Goal: Information Seeking & Learning: Learn about a topic

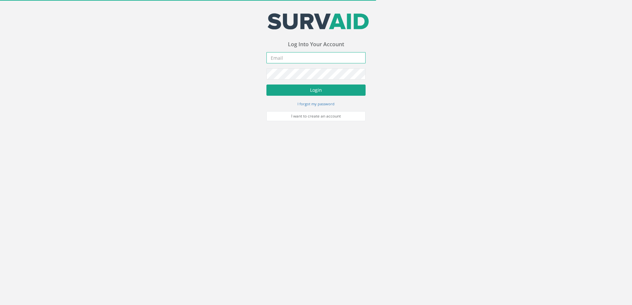
type input "[EMAIL_ADDRESS][DOMAIN_NAME]"
click at [309, 86] on button "Login" at bounding box center [315, 90] width 99 height 11
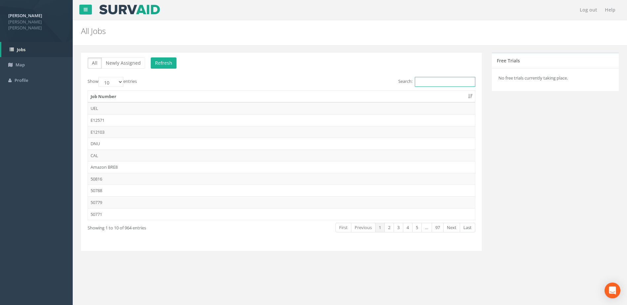
click at [415, 82] on input "Search:" at bounding box center [445, 82] width 60 height 10
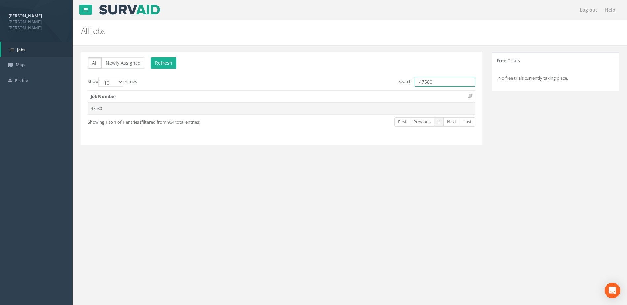
type input "47580"
click at [96, 107] on td "47580" at bounding box center [281, 108] width 387 height 12
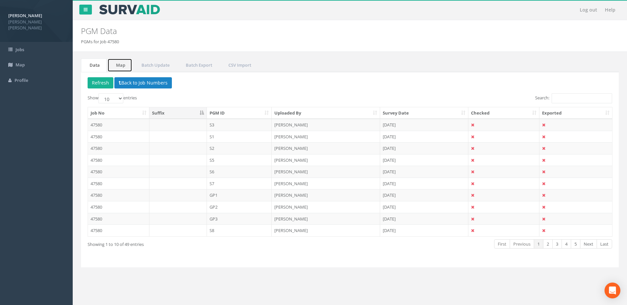
click at [120, 67] on link "Map" at bounding box center [119, 65] width 25 height 14
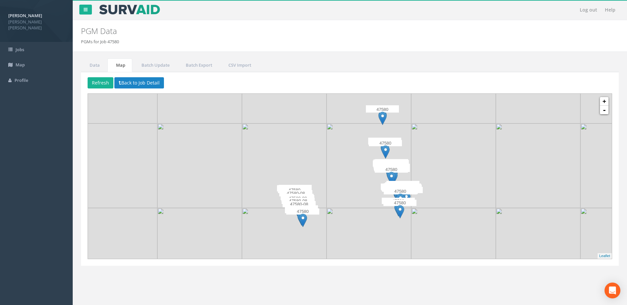
click at [292, 223] on div "47580" at bounding box center [302, 219] width 33 height 20
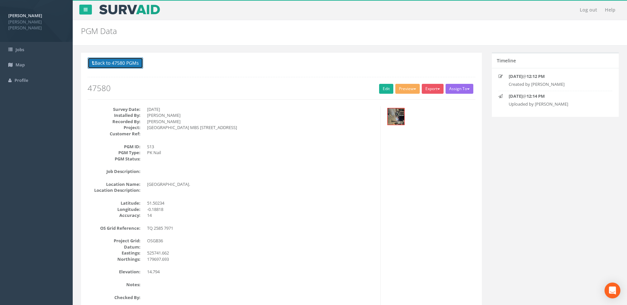
click at [103, 64] on button "Back to 47580 PGMs" at bounding box center [116, 63] width 56 height 11
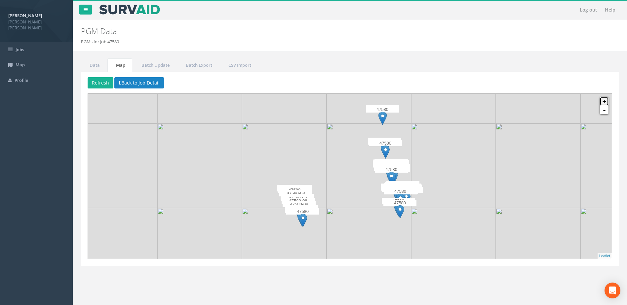
click at [604, 101] on link "+" at bounding box center [604, 101] width 9 height 9
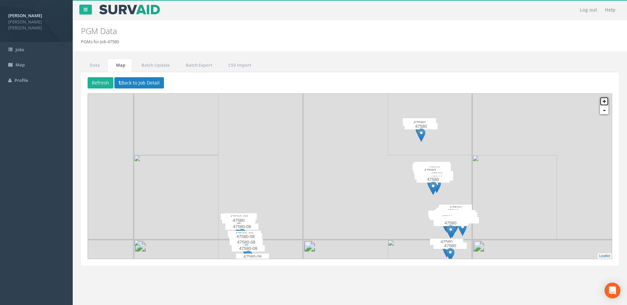
click at [604, 101] on link "+" at bounding box center [604, 101] width 9 height 9
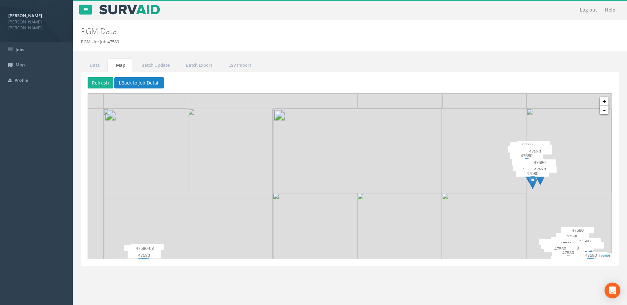
drag, startPoint x: 279, startPoint y: 249, endPoint x: 448, endPoint y: 73, distance: 244.2
click at [449, 74] on div "Refresh Back to Job Detail 47580 47580 47580 47580 47580 47580 47580 47580 4758…" at bounding box center [350, 169] width 538 height 194
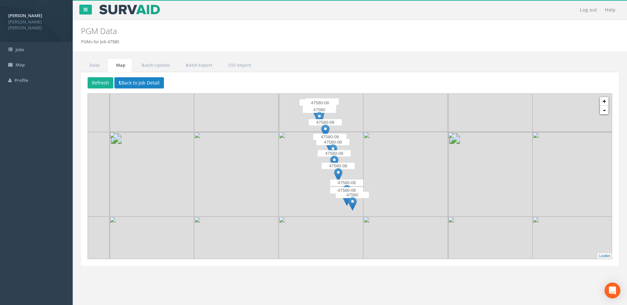
drag, startPoint x: 365, startPoint y: 160, endPoint x: 308, endPoint y: 242, distance: 100.4
click at [303, 246] on img at bounding box center [321, 259] width 85 height 85
click at [604, 100] on link "+" at bounding box center [604, 101] width 9 height 9
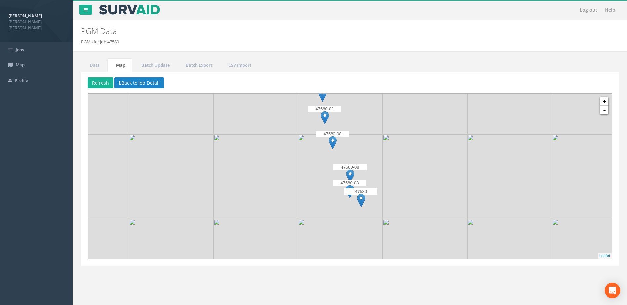
drag, startPoint x: 389, startPoint y: 189, endPoint x: 396, endPoint y: 152, distance: 37.3
click at [396, 152] on img at bounding box center [425, 176] width 85 height 85
click at [607, 104] on link "+" at bounding box center [604, 101] width 9 height 9
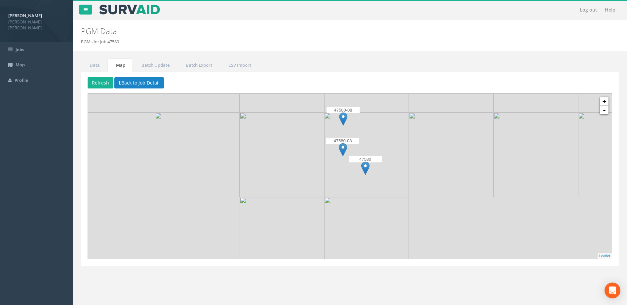
drag, startPoint x: 423, startPoint y: 190, endPoint x: 416, endPoint y: 124, distance: 66.1
click at [416, 124] on img at bounding box center [451, 155] width 85 height 85
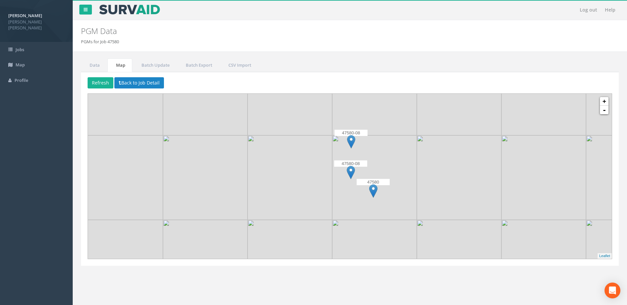
drag, startPoint x: 369, startPoint y: 189, endPoint x: 394, endPoint y: 202, distance: 28.1
click at [377, 211] on img at bounding box center [374, 177] width 85 height 85
click at [603, 102] on link "+" at bounding box center [604, 101] width 9 height 9
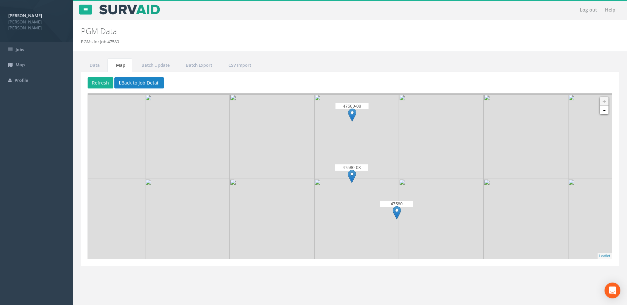
click at [395, 210] on img at bounding box center [397, 213] width 8 height 14
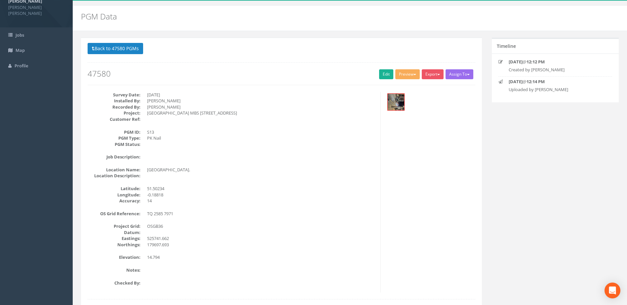
scroll to position [14, 0]
click at [399, 100] on img at bounding box center [396, 103] width 17 height 17
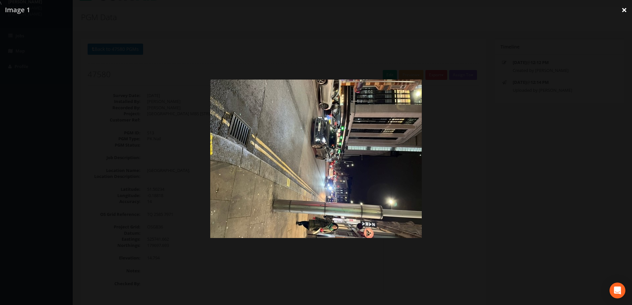
click at [622, 12] on link "×" at bounding box center [624, 10] width 16 height 20
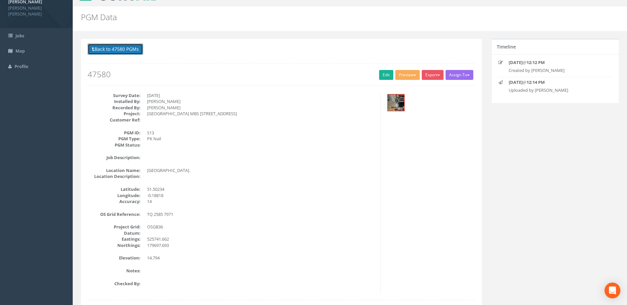
click at [127, 51] on button "Back to 47580 PGMs" at bounding box center [116, 49] width 56 height 11
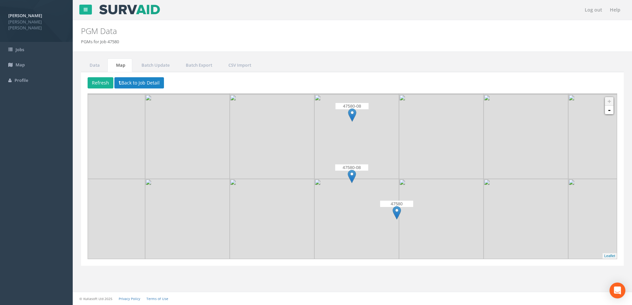
click at [351, 175] on img at bounding box center [352, 177] width 8 height 14
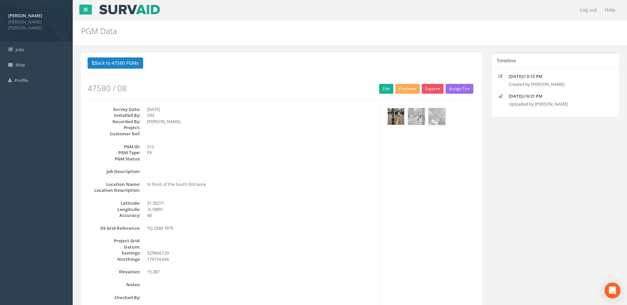
click at [397, 115] on img at bounding box center [396, 116] width 17 height 17
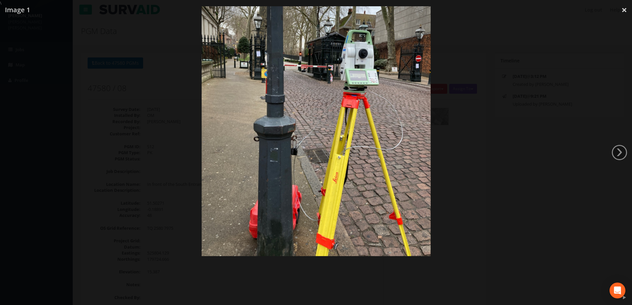
drag, startPoint x: 310, startPoint y: 217, endPoint x: 476, endPoint y: 175, distance: 171.7
click at [346, 163] on img at bounding box center [316, 103] width 229 height 305
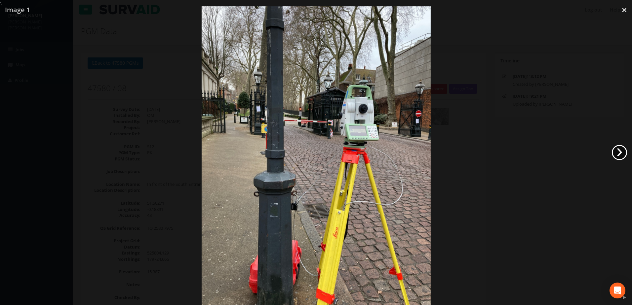
click at [615, 156] on link "›" at bounding box center [619, 152] width 15 height 15
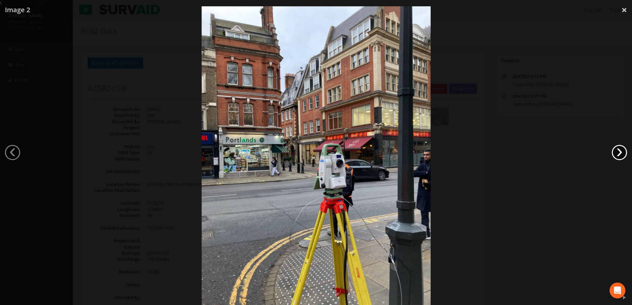
click at [615, 156] on link "›" at bounding box center [619, 152] width 15 height 15
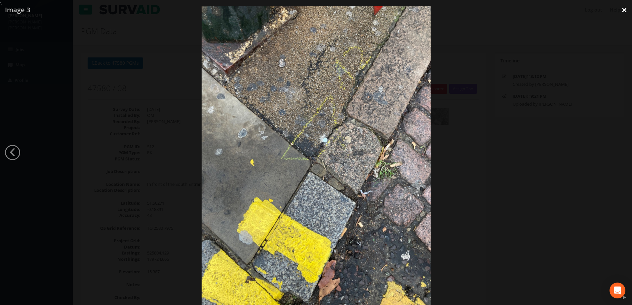
click at [623, 10] on link "×" at bounding box center [624, 10] width 16 height 20
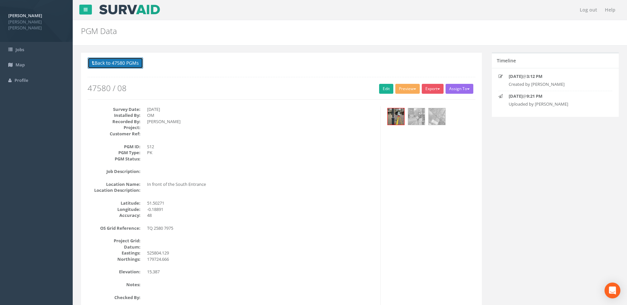
click at [121, 61] on button "Back to 47580 PGMs" at bounding box center [116, 63] width 56 height 11
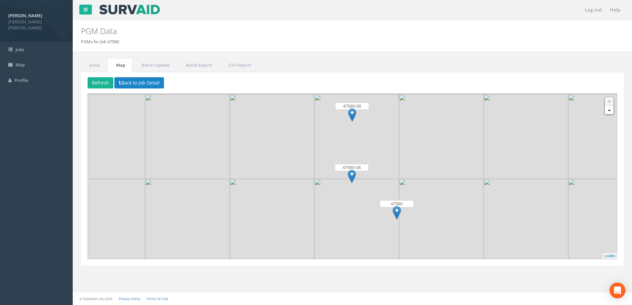
click at [353, 113] on img at bounding box center [352, 115] width 8 height 14
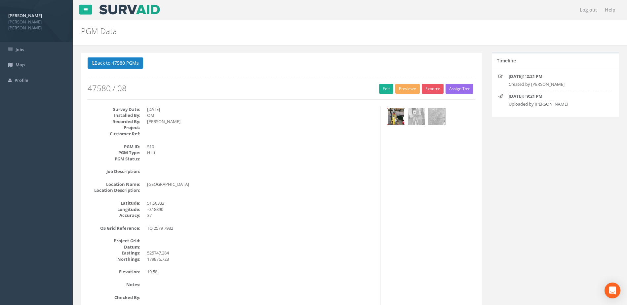
click at [399, 114] on img at bounding box center [396, 116] width 17 height 17
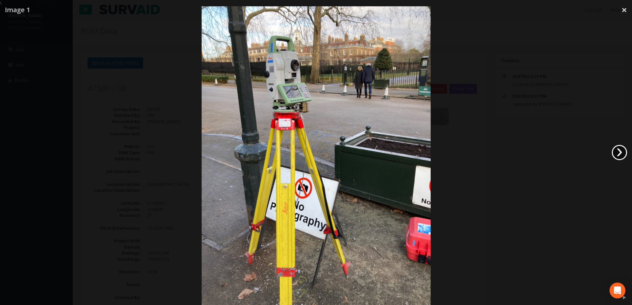
click at [623, 152] on link "›" at bounding box center [619, 152] width 15 height 15
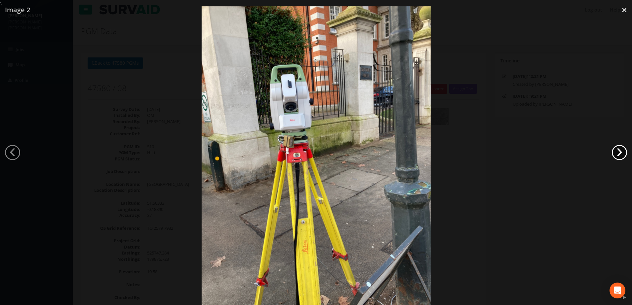
click at [623, 152] on link "›" at bounding box center [619, 152] width 15 height 15
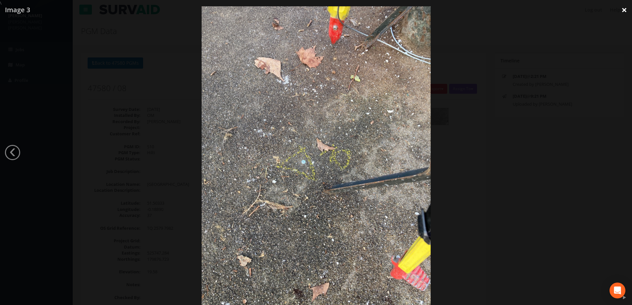
click at [625, 12] on link "×" at bounding box center [624, 10] width 16 height 20
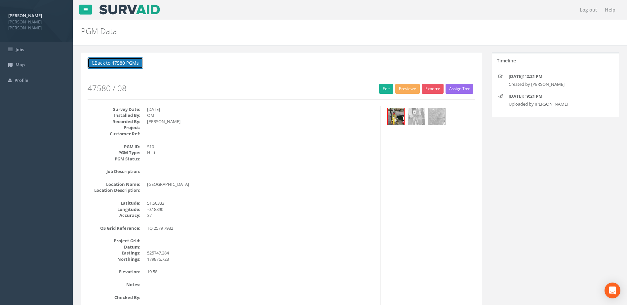
click at [117, 63] on button "Back to 47580 PGMs" at bounding box center [116, 63] width 56 height 11
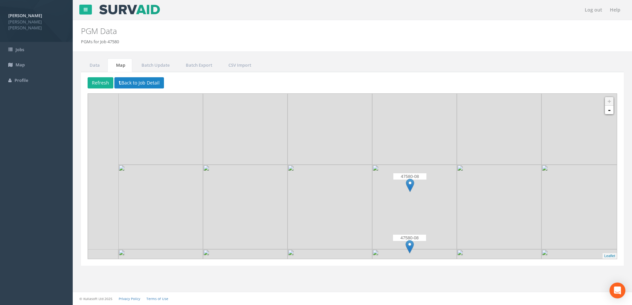
drag, startPoint x: 334, startPoint y: 188, endPoint x: 388, endPoint y: 257, distance: 87.1
click at [388, 257] on img at bounding box center [414, 292] width 85 height 85
drag, startPoint x: 354, startPoint y: 163, endPoint x: 393, endPoint y: 285, distance: 128.1
click at [398, 292] on div "Log out Help PGM Data PGMs for Job 47580 × There was an error fetching the PGM …" at bounding box center [352, 152] width 559 height 305
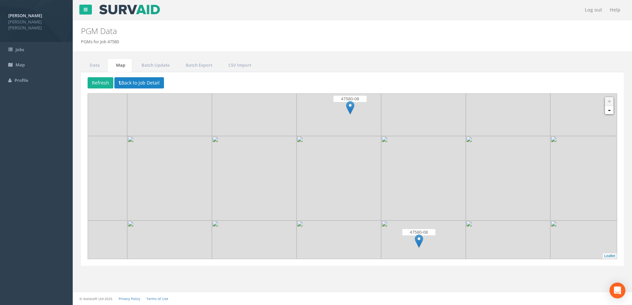
drag, startPoint x: 370, startPoint y: 216, endPoint x: 322, endPoint y: 118, distance: 109.1
click at [323, 136] on img at bounding box center [338, 178] width 85 height 85
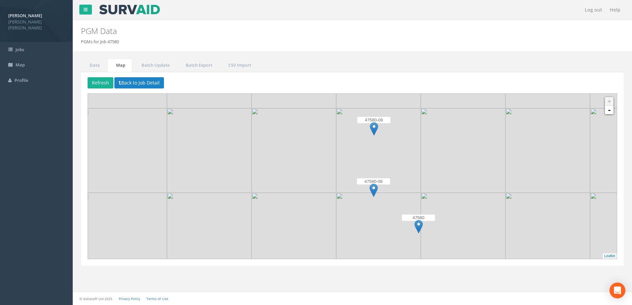
drag, startPoint x: 350, startPoint y: 202, endPoint x: 309, endPoint y: 105, distance: 105.2
click at [311, 108] on img at bounding box center [293, 150] width 85 height 85
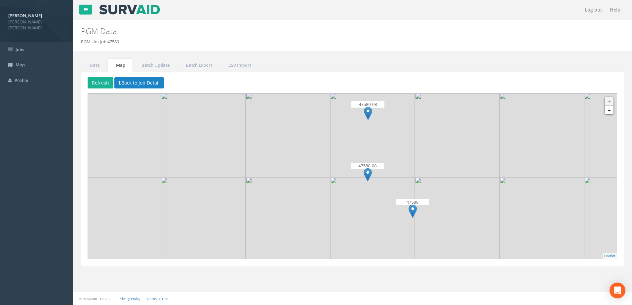
drag, startPoint x: 326, startPoint y: 158, endPoint x: 338, endPoint y: 183, distance: 27.9
click at [338, 183] on img at bounding box center [372, 219] width 85 height 85
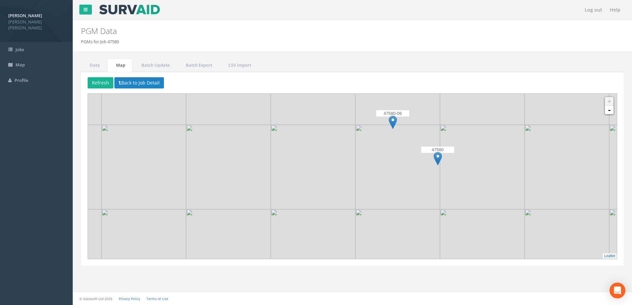
drag, startPoint x: 344, startPoint y: 180, endPoint x: 369, endPoint y: 128, distance: 58.2
click at [369, 128] on img at bounding box center [397, 167] width 85 height 85
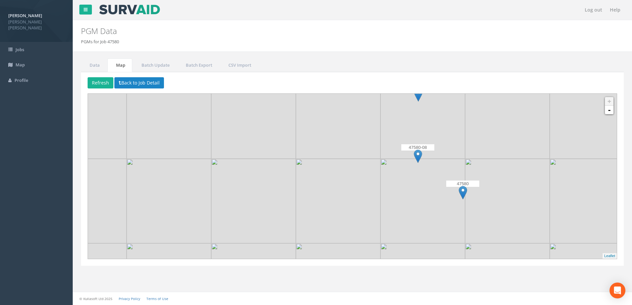
drag, startPoint x: 395, startPoint y: 187, endPoint x: 421, endPoint y: 221, distance: 43.2
click at [421, 221] on img at bounding box center [422, 201] width 85 height 85
click at [138, 82] on button "Back to Job Detail" at bounding box center [139, 82] width 50 height 11
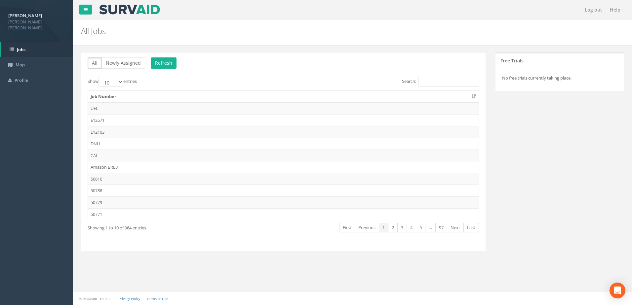
click at [436, 75] on div "All Newly Assigned Refresh Show 10 25 50 100 entries Search: Job Number UEL E12…" at bounding box center [283, 151] width 404 height 199
click at [432, 82] on input "Search:" at bounding box center [448, 82] width 60 height 10
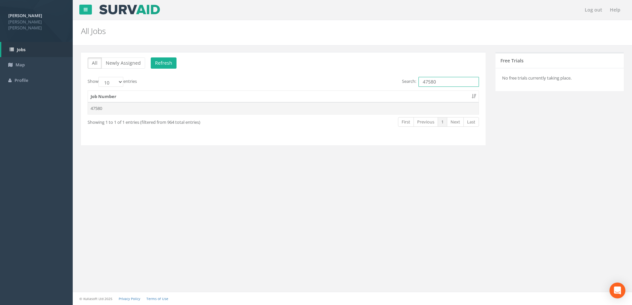
type input "47580"
click at [112, 107] on td "47580" at bounding box center [283, 108] width 391 height 12
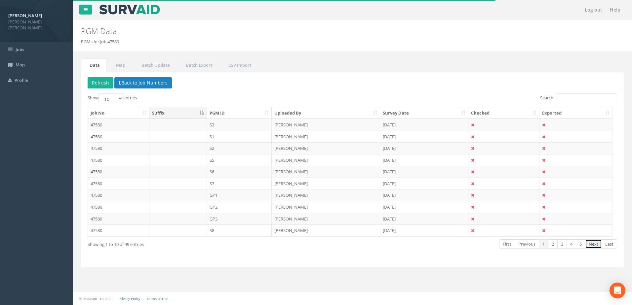
click at [594, 245] on link "Next" at bounding box center [593, 245] width 17 height 10
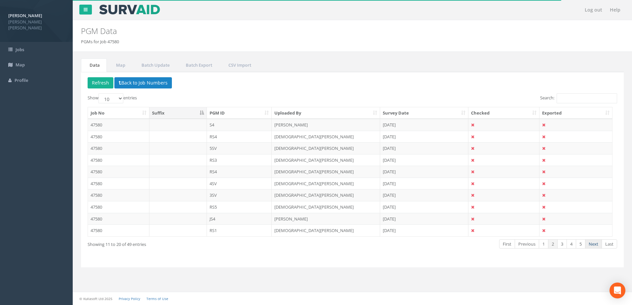
click at [594, 245] on link "Next" at bounding box center [593, 245] width 17 height 10
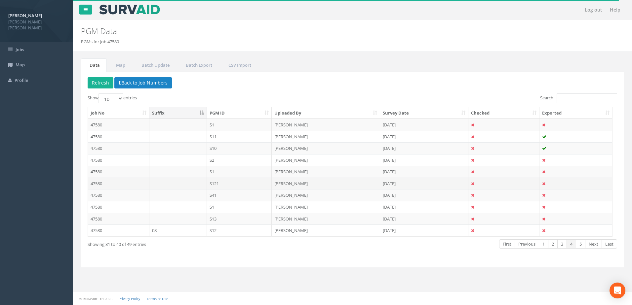
click at [226, 183] on td "S121" at bounding box center [239, 184] width 65 height 12
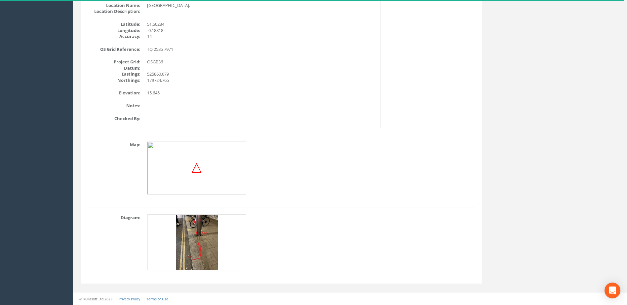
scroll to position [47, 0]
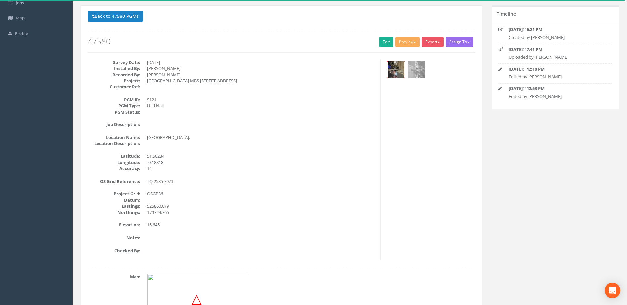
click at [395, 71] on img at bounding box center [396, 69] width 17 height 17
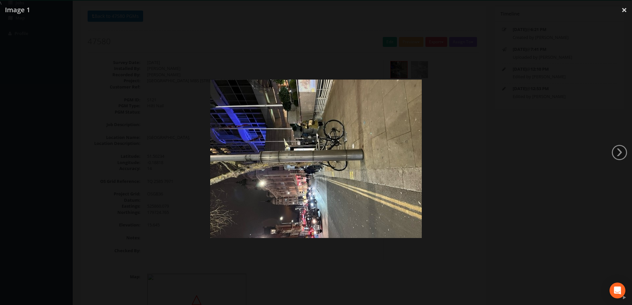
click at [615, 150] on link "›" at bounding box center [619, 152] width 15 height 15
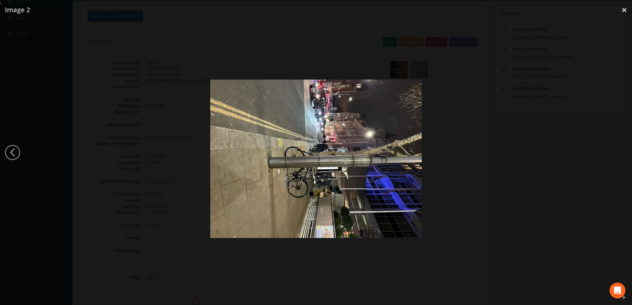
click at [615, 150] on div at bounding box center [316, 158] width 632 height 305
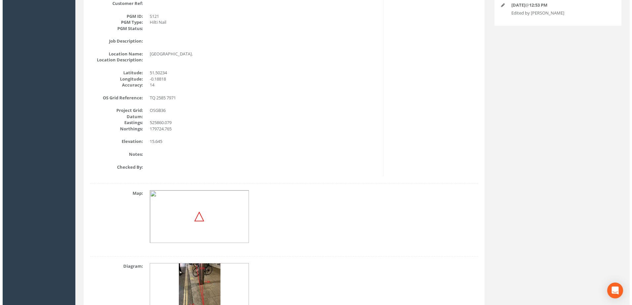
scroll to position [179, 0]
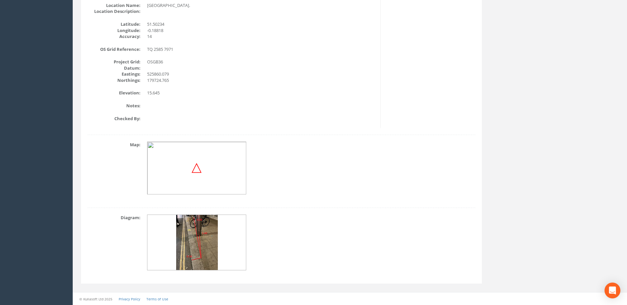
click at [195, 255] on img at bounding box center [197, 243] width 42 height 56
